Goal: Browse casually: Explore the website without a specific task or goal

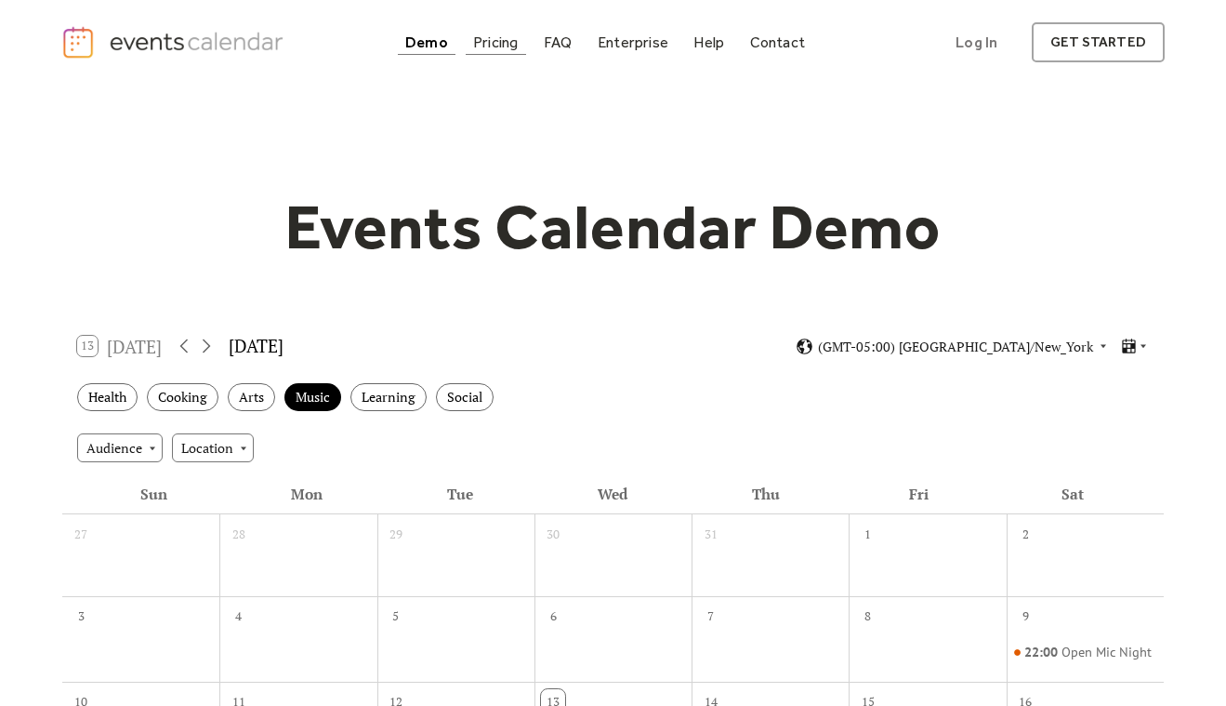
click at [513, 46] on div "Pricing" at bounding box center [496, 42] width 46 height 10
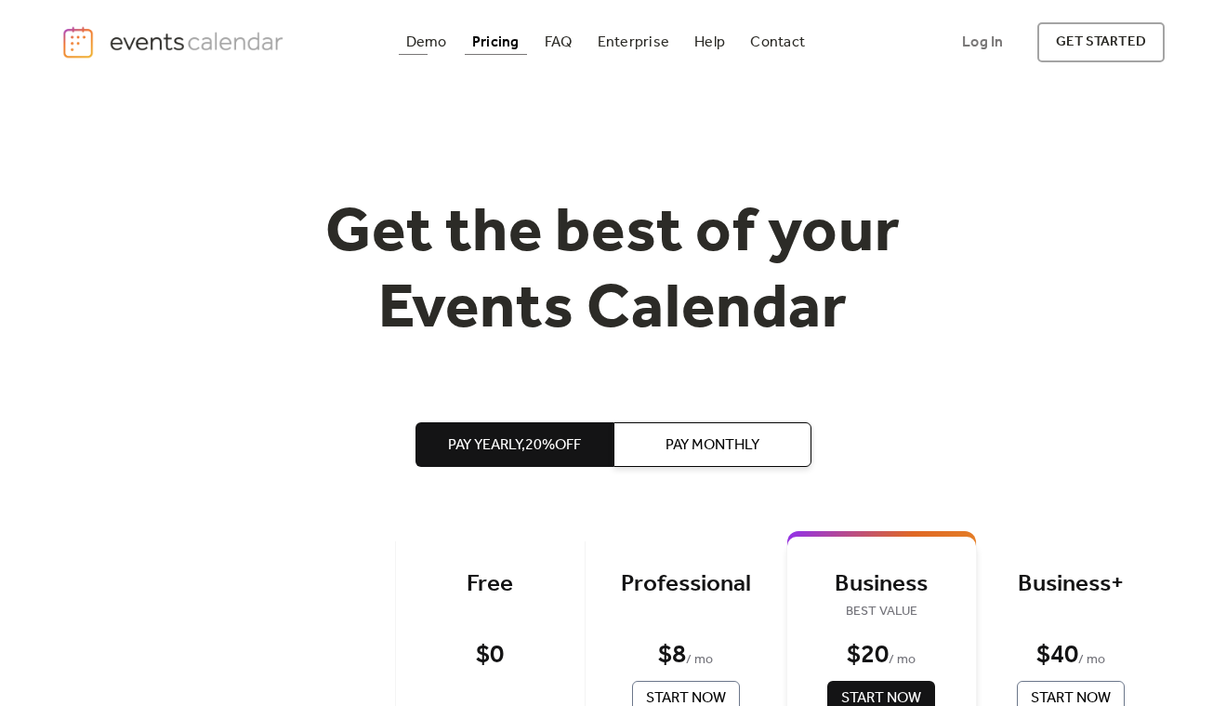
click at [417, 37] on div "Demo" at bounding box center [426, 42] width 41 height 10
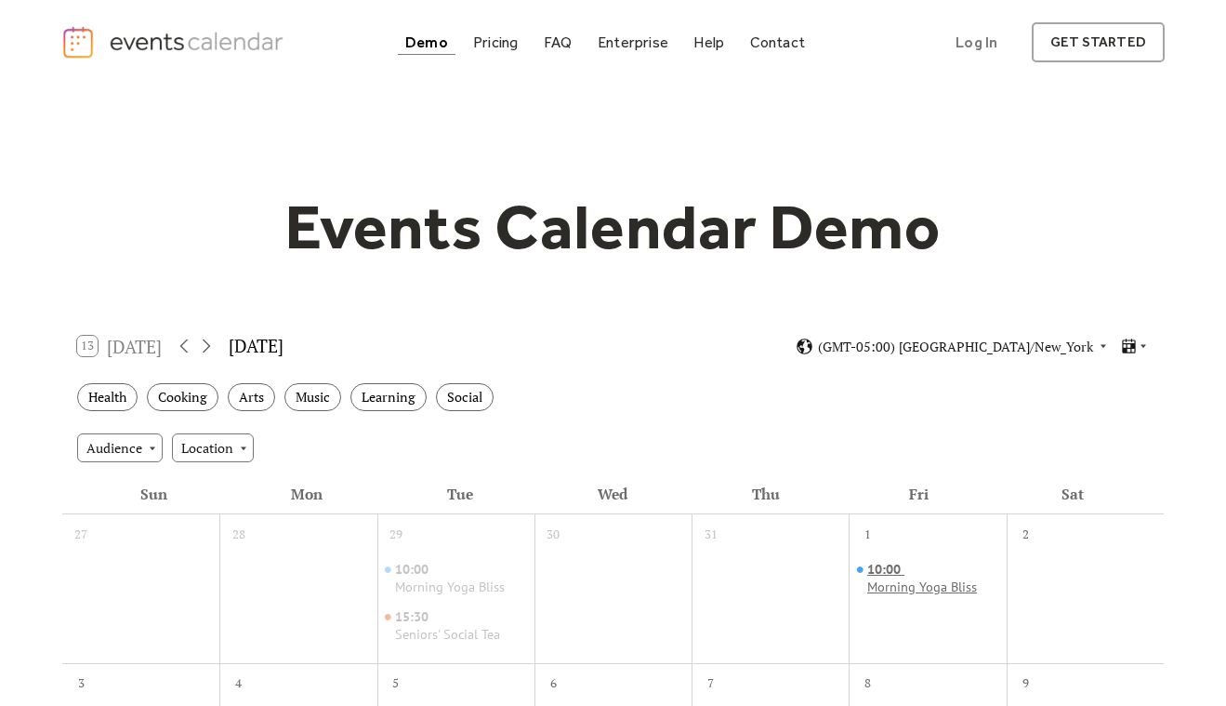
click at [913, 585] on div "Morning Yoga Bliss" at bounding box center [922, 587] width 110 height 18
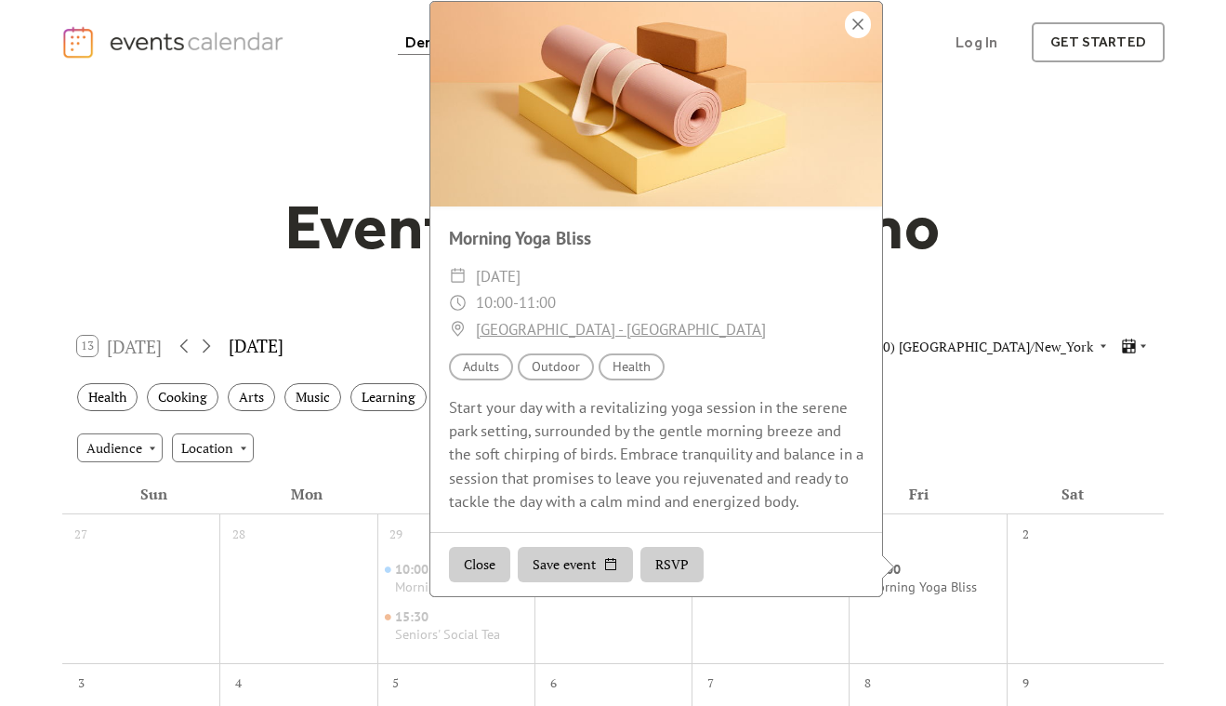
click at [861, 38] on div at bounding box center [858, 24] width 26 height 27
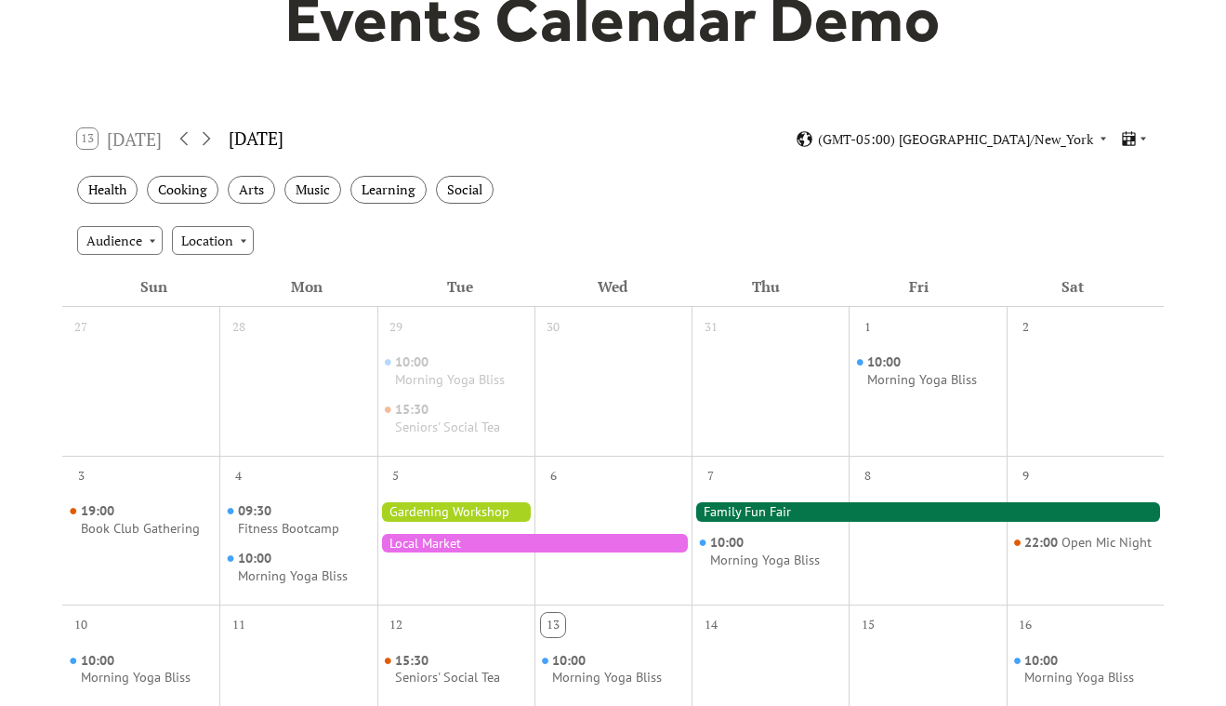
scroll to position [253, 0]
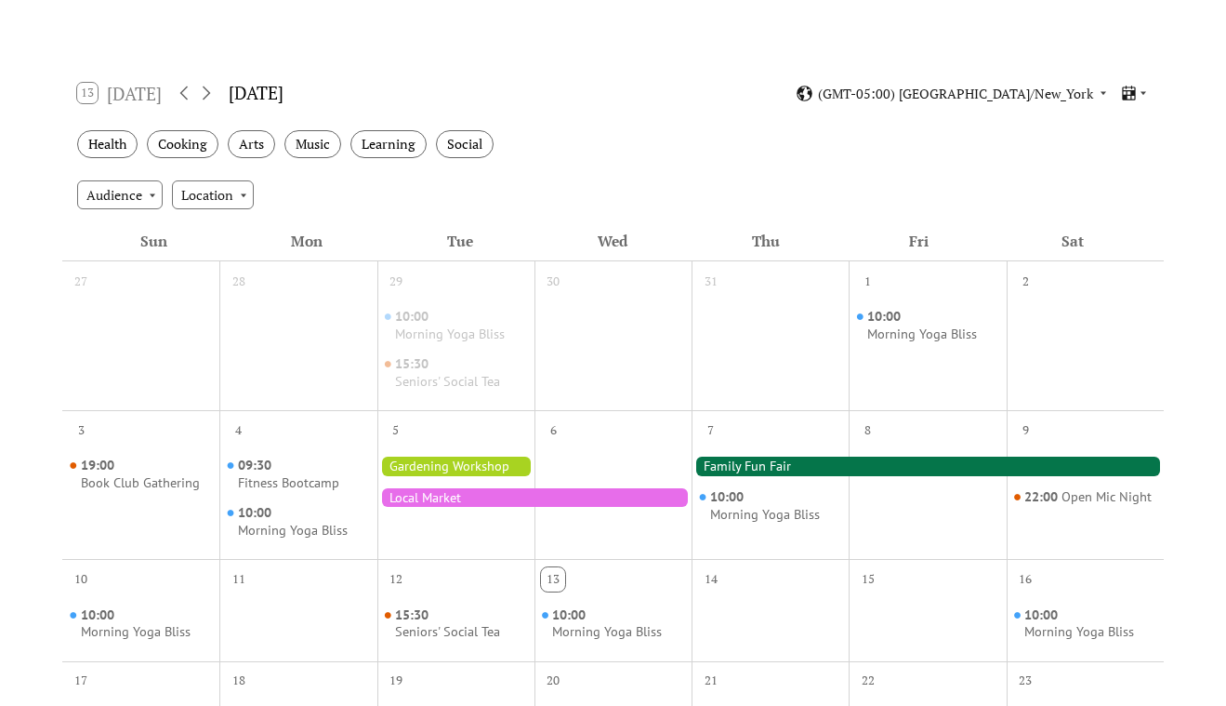
click at [420, 466] on div at bounding box center [455, 466] width 157 height 19
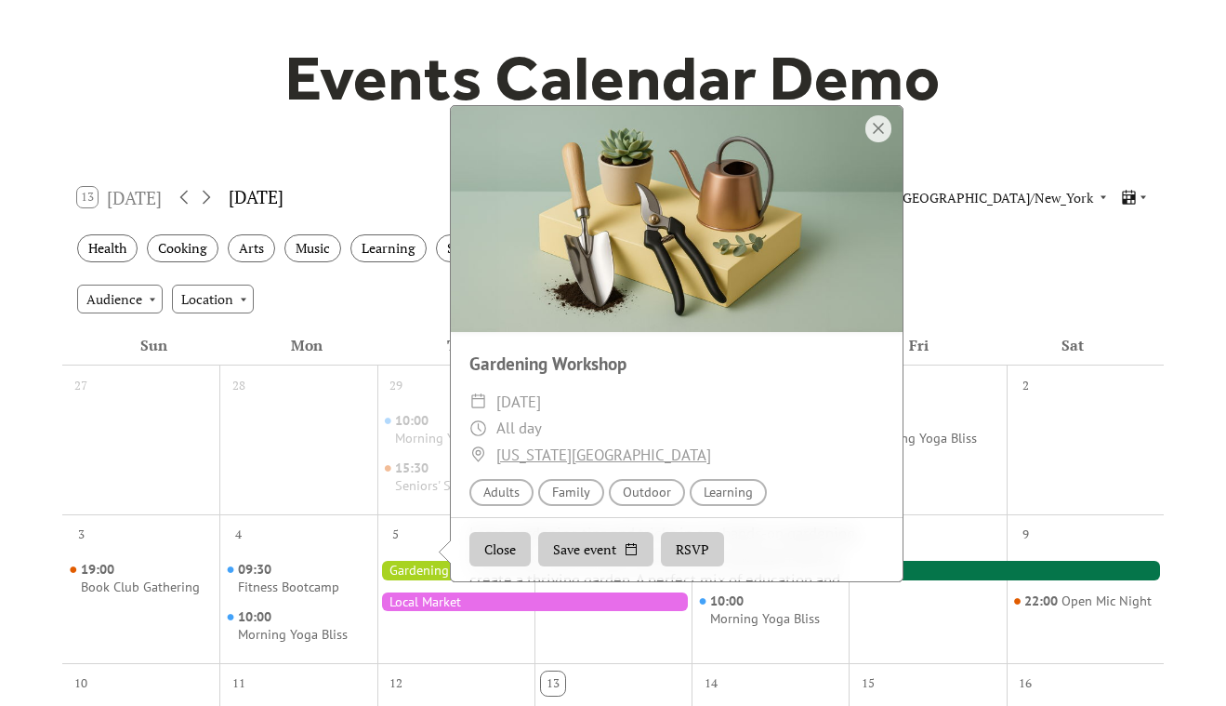
scroll to position [149, 0]
click at [869, 142] on div at bounding box center [879, 128] width 26 height 27
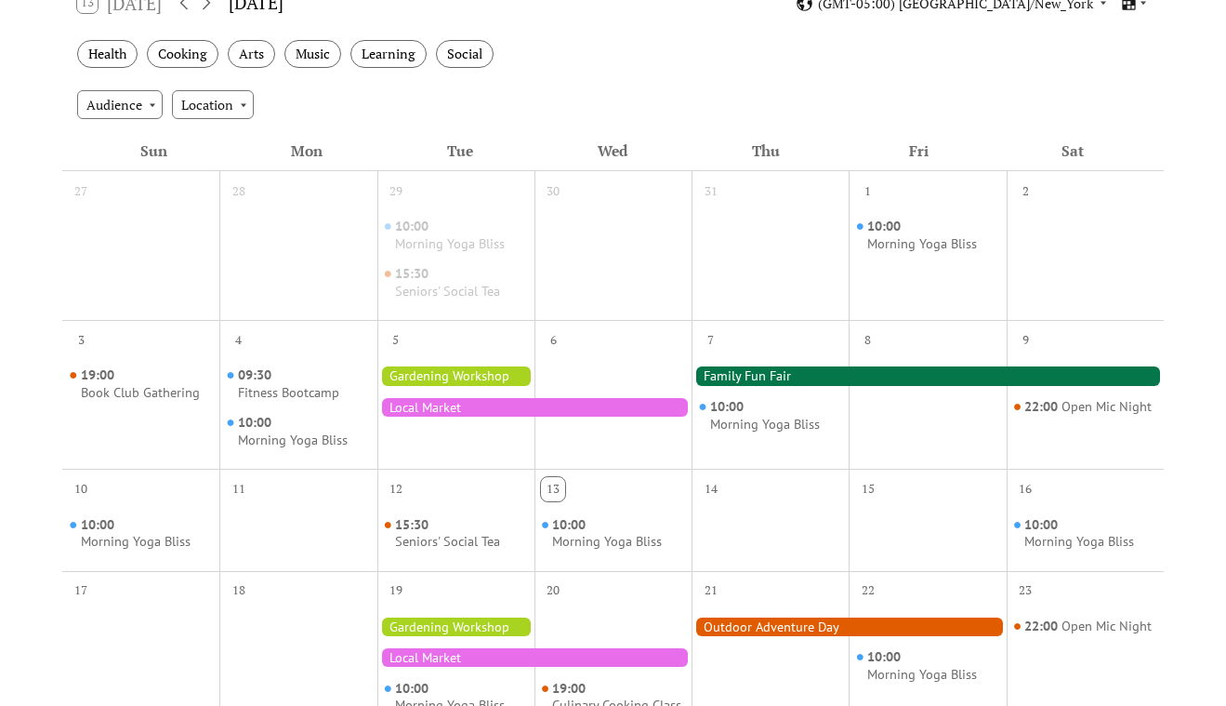
scroll to position [253, 0]
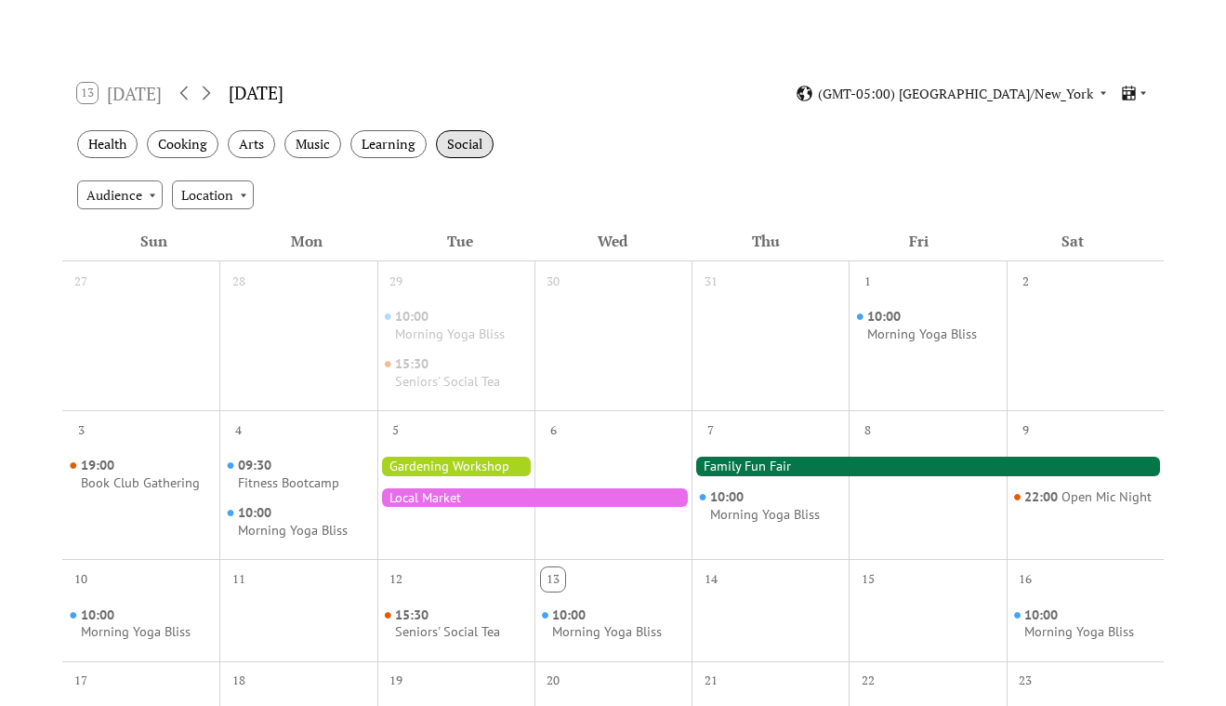
click at [456, 156] on div "Social" at bounding box center [465, 144] width 58 height 29
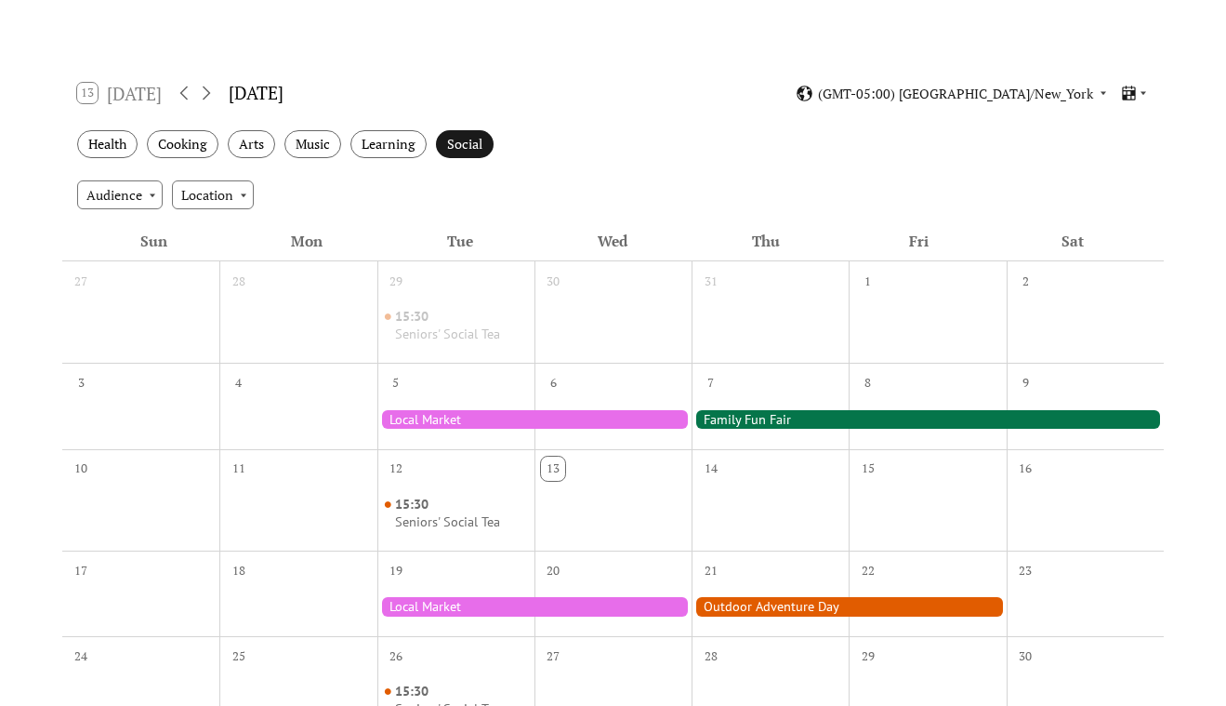
click at [479, 152] on div "Social" at bounding box center [465, 144] width 58 height 29
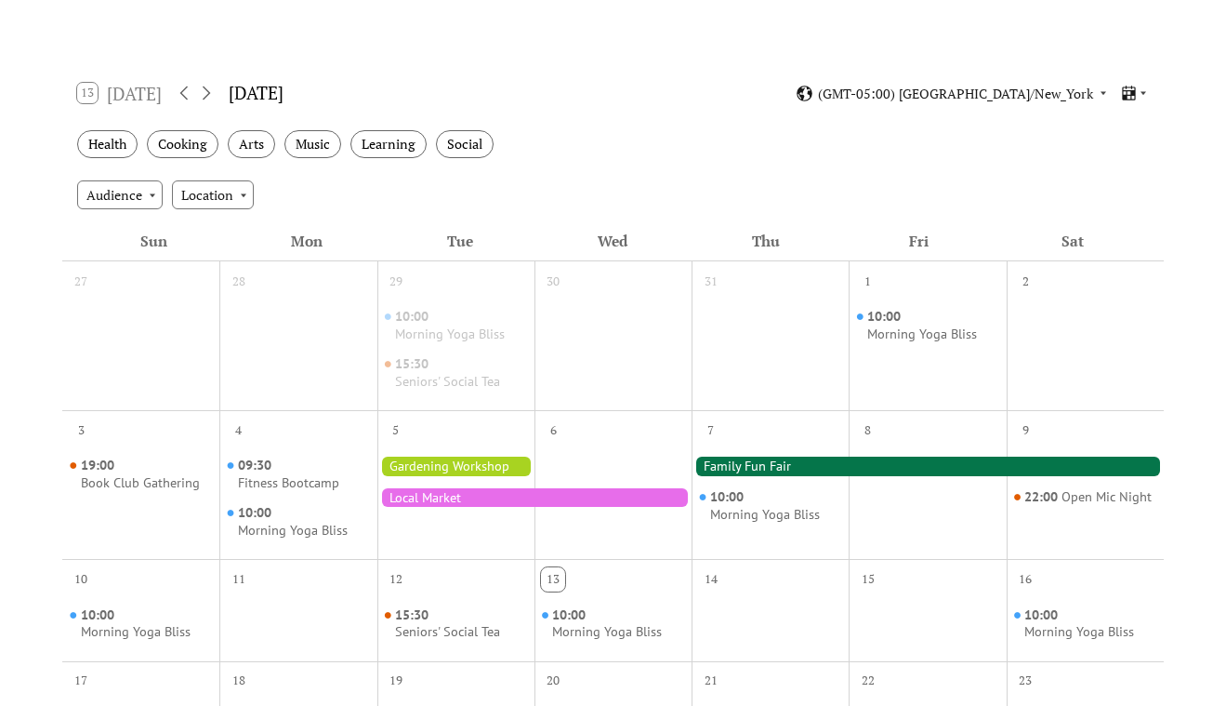
click at [426, 155] on div "Health Cooking Arts Music Learning Social" at bounding box center [613, 144] width 1102 height 51
click at [412, 146] on div "Learning" at bounding box center [389, 144] width 76 height 29
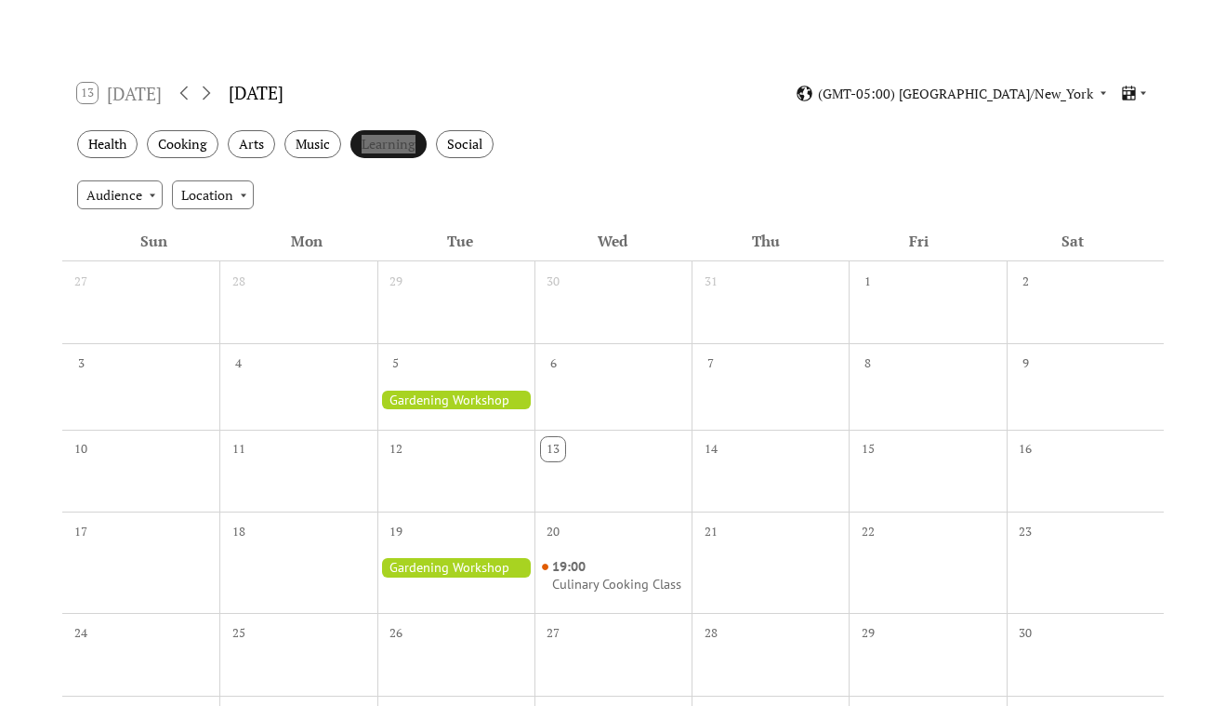
click at [412, 146] on div "Learning" at bounding box center [389, 144] width 76 height 29
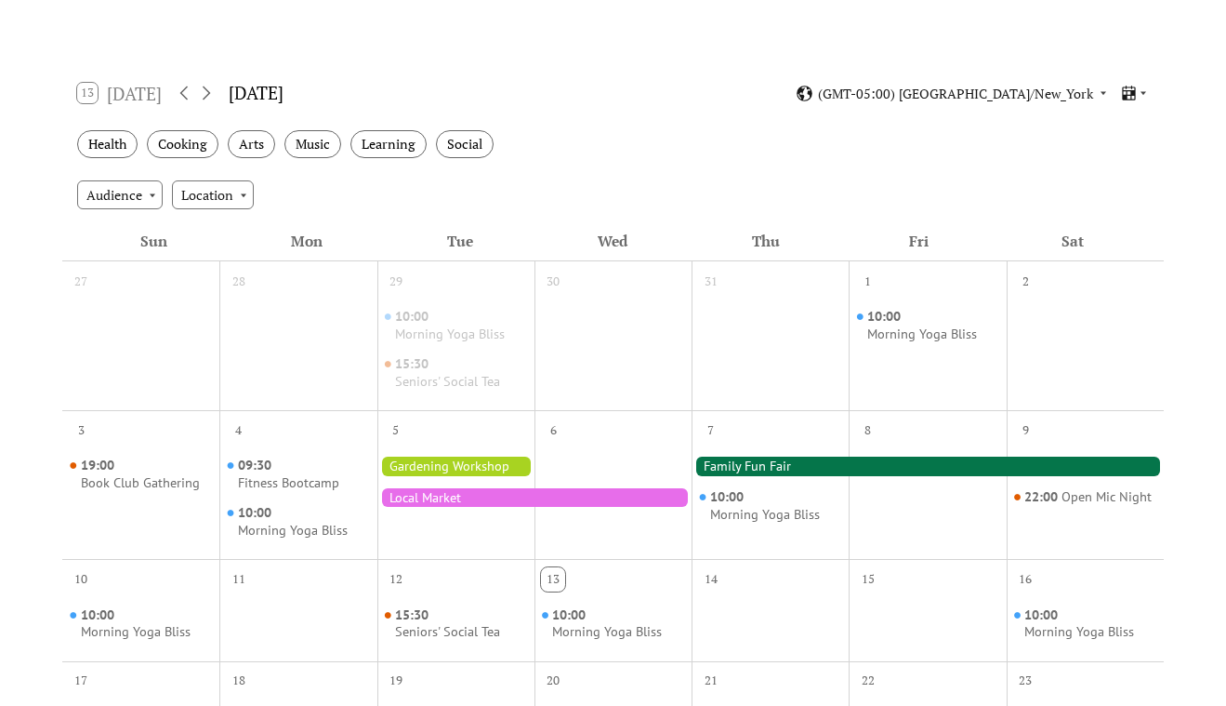
click at [342, 156] on div "Health Cooking Arts Music Learning Social" at bounding box center [613, 144] width 1102 height 51
click at [324, 146] on div "Music" at bounding box center [313, 144] width 57 height 29
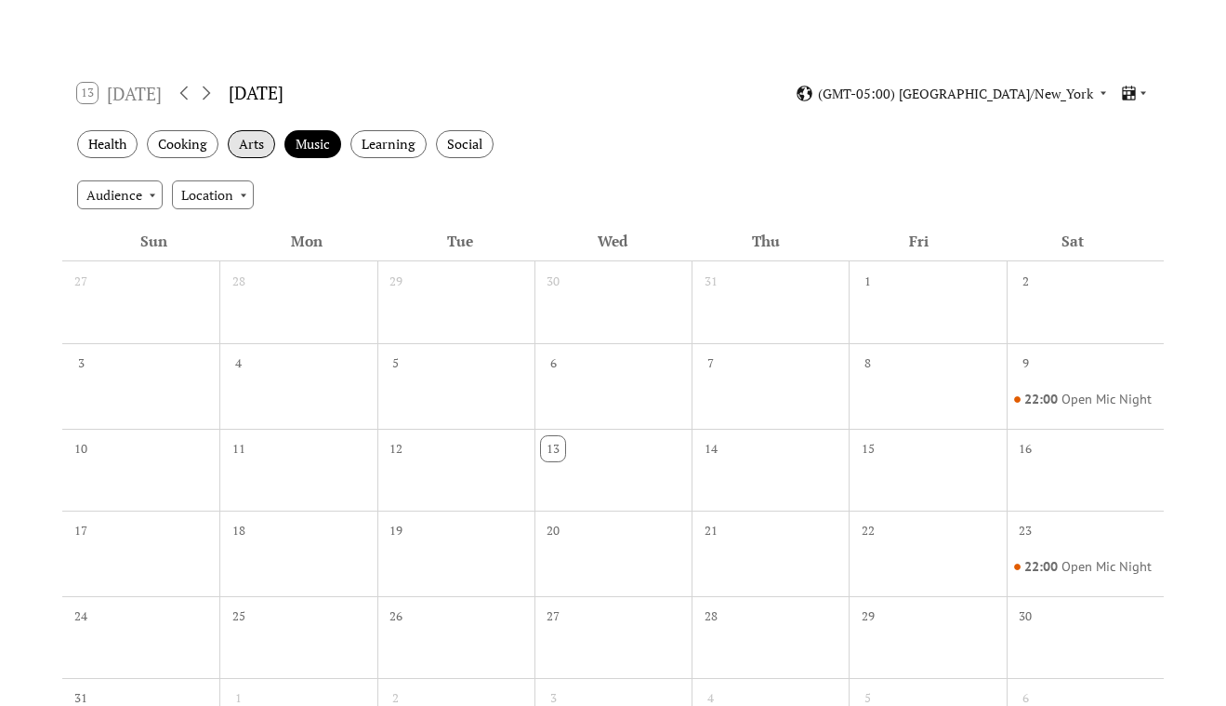
click at [257, 158] on div "Arts" at bounding box center [251, 144] width 47 height 29
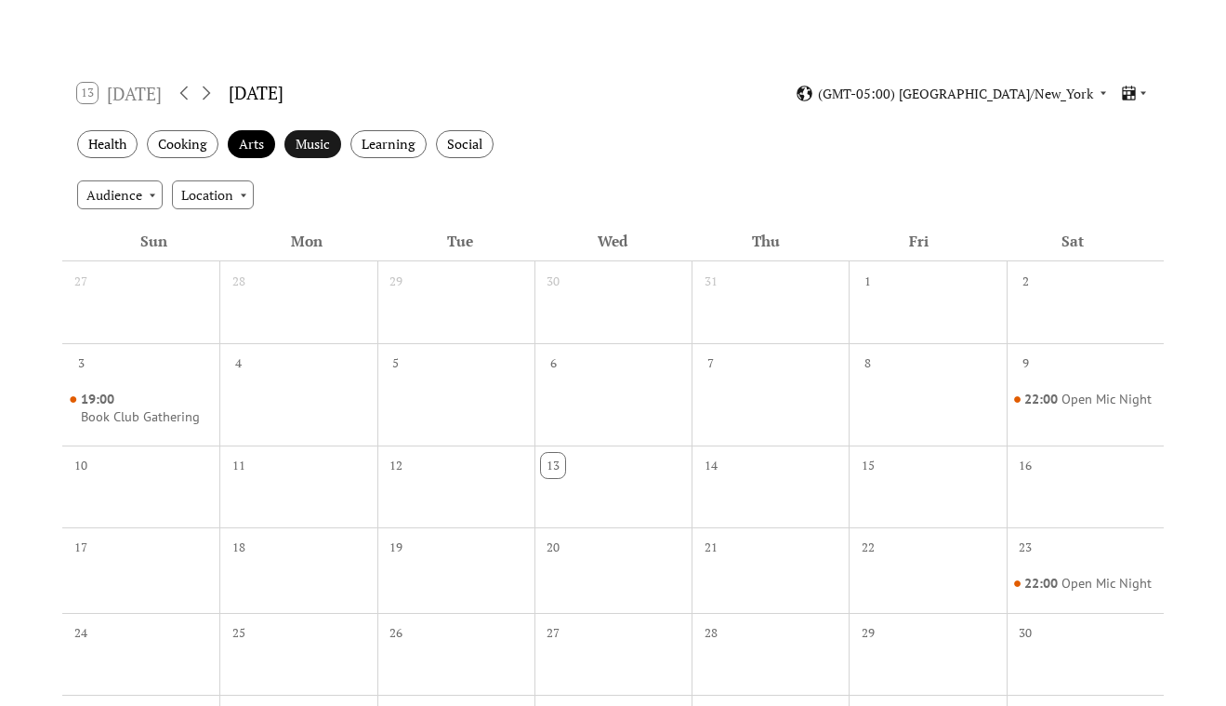
click at [302, 141] on div "Music" at bounding box center [313, 144] width 57 height 29
